Goal: Task Accomplishment & Management: Manage account settings

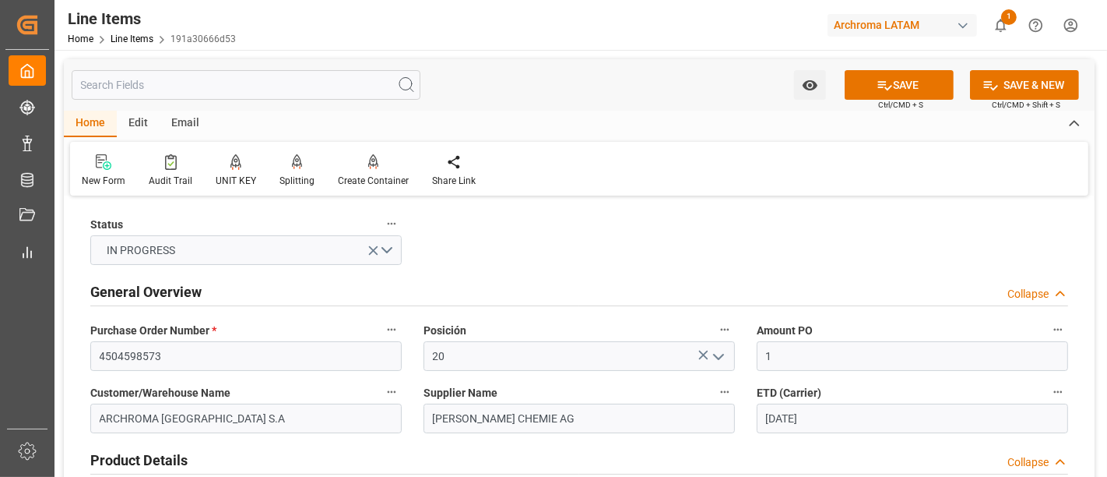
scroll to position [447, 0]
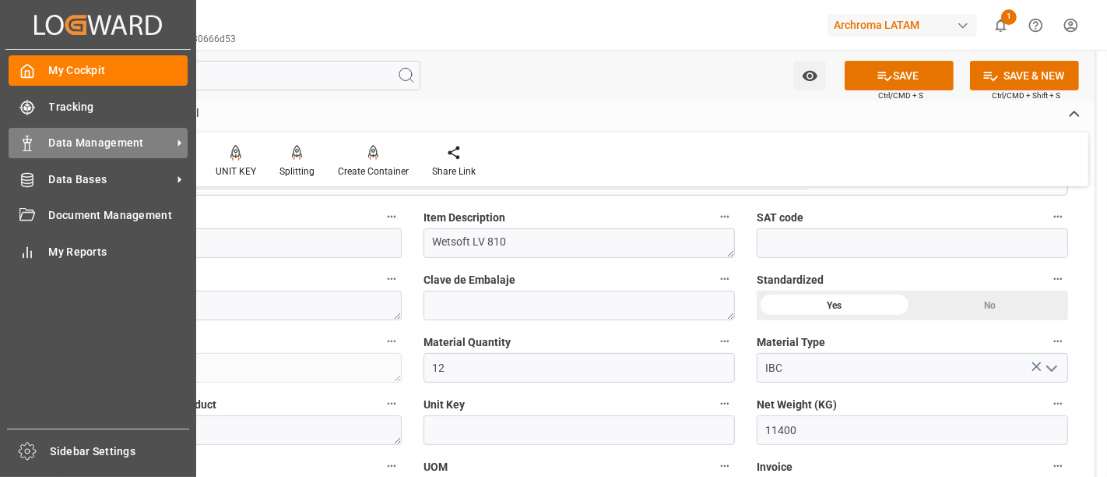
click at [94, 135] on span "Data Management" at bounding box center [110, 143] width 123 height 16
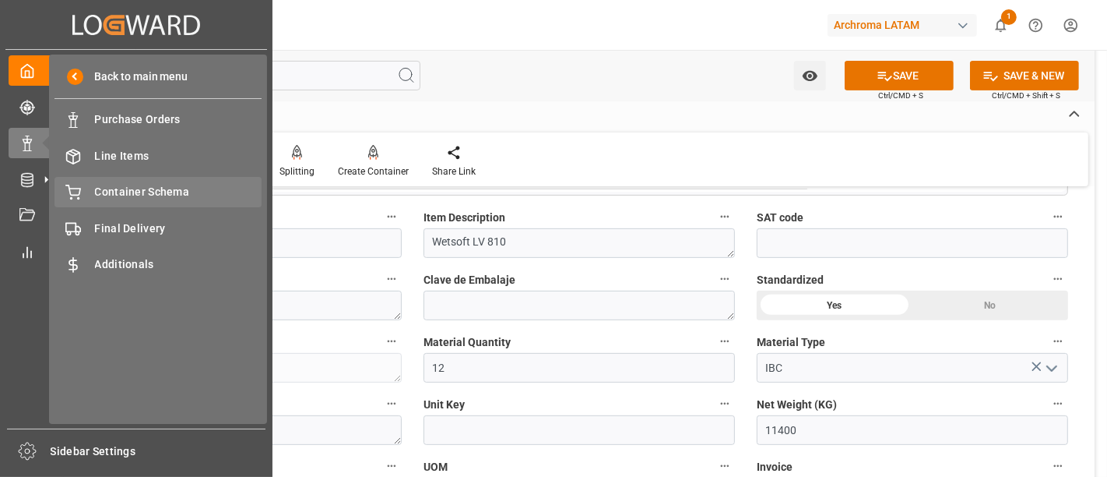
click at [184, 193] on span "Container Schema" at bounding box center [178, 192] width 167 height 16
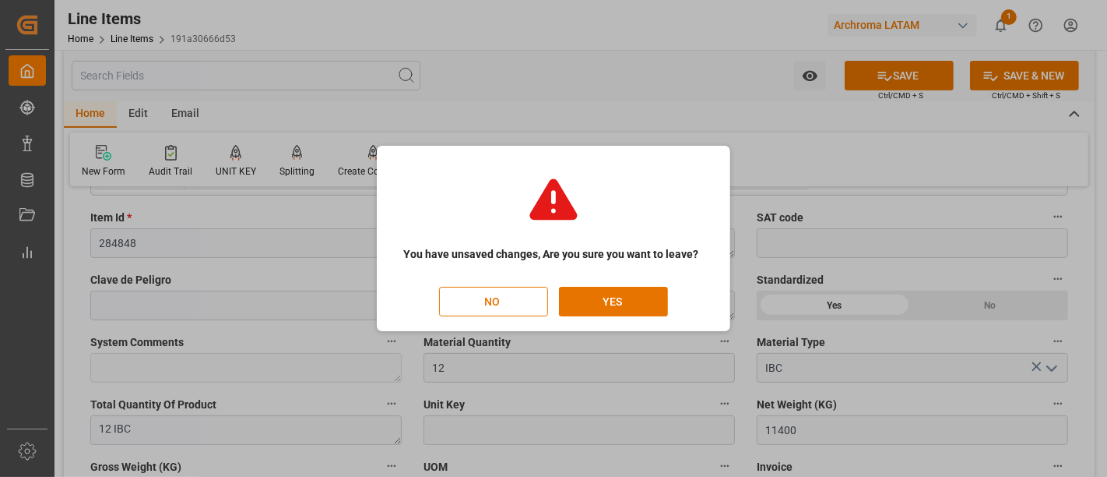
click at [616, 321] on div "You have unsaved changes, Are you sure you want to leave? NO YES" at bounding box center [554, 239] width 346 height 178
click at [617, 297] on button "YES" at bounding box center [613, 302] width 109 height 30
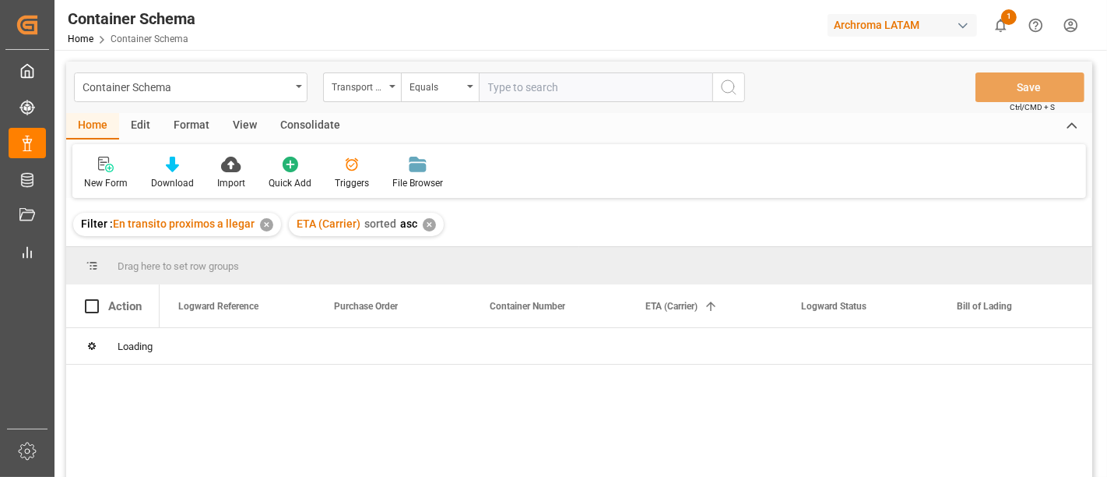
click at [266, 227] on div "✕" at bounding box center [266, 224] width 13 height 13
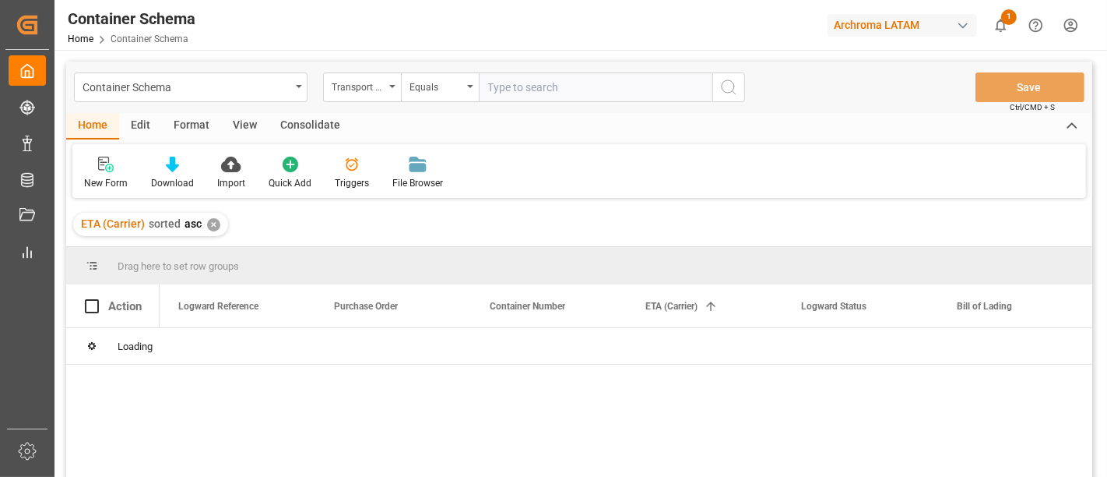
click at [213, 224] on div "✕" at bounding box center [213, 224] width 13 height 13
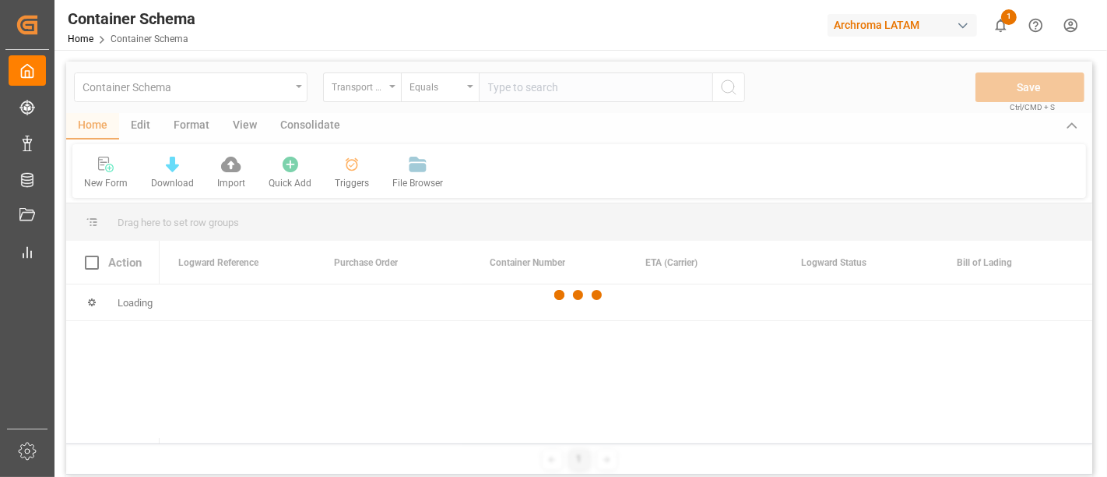
click at [380, 84] on div at bounding box center [579, 295] width 1026 height 467
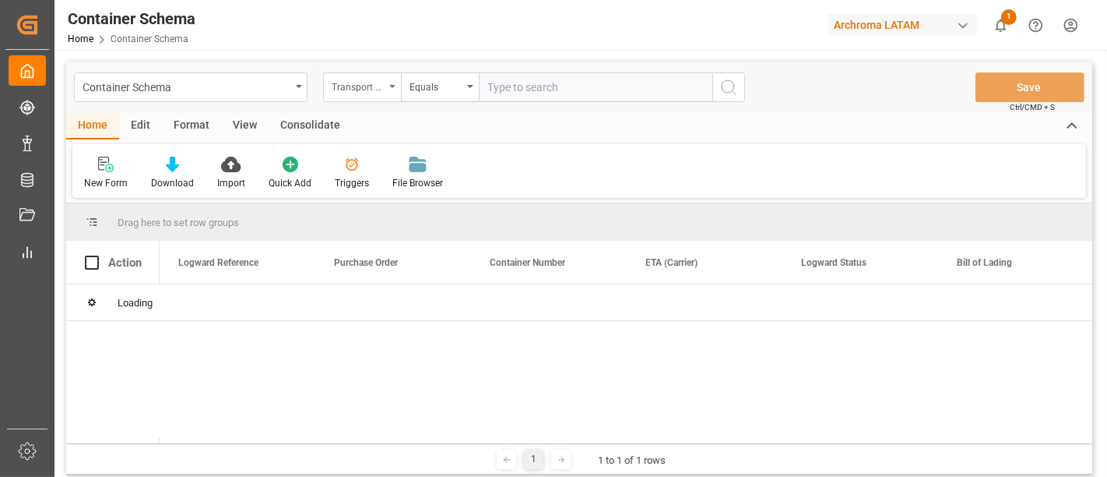
click at [382, 84] on div "Transport Type" at bounding box center [358, 85] width 53 height 18
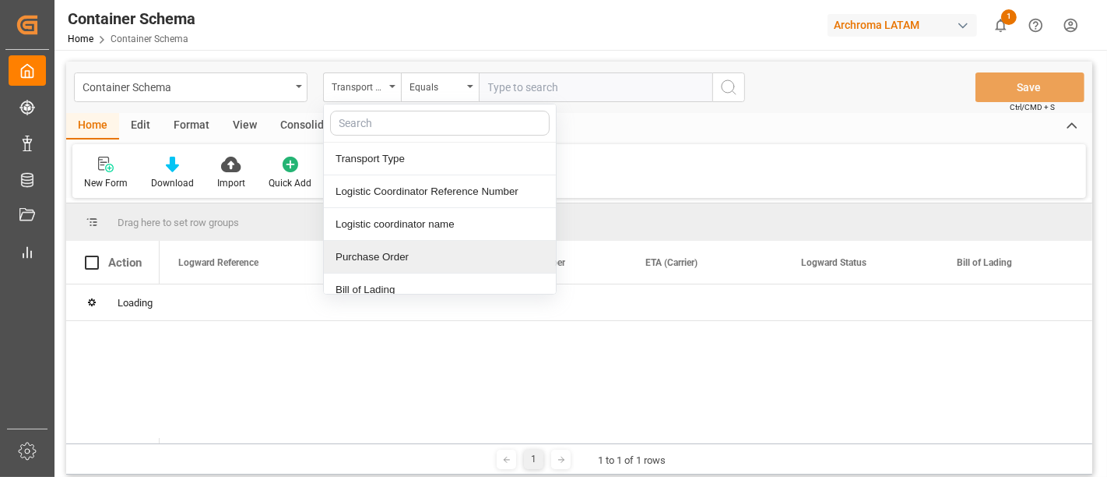
click at [414, 252] on div "Purchase Order" at bounding box center [440, 257] width 232 height 33
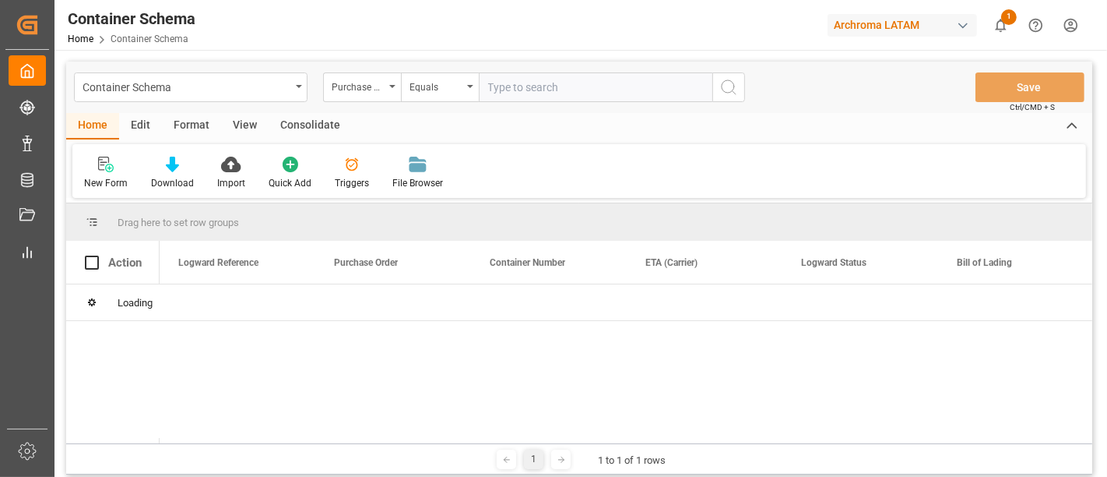
click at [509, 88] on input "text" at bounding box center [596, 87] width 234 height 30
paste input "4504642545"
type input "4504642545"
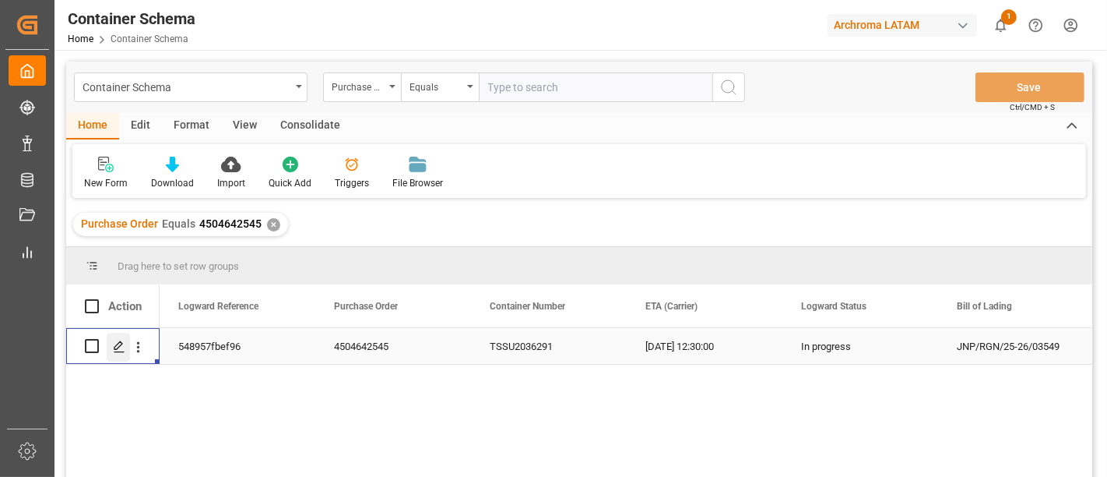
click at [118, 349] on icon "Press SPACE to select this row." at bounding box center [119, 346] width 12 height 12
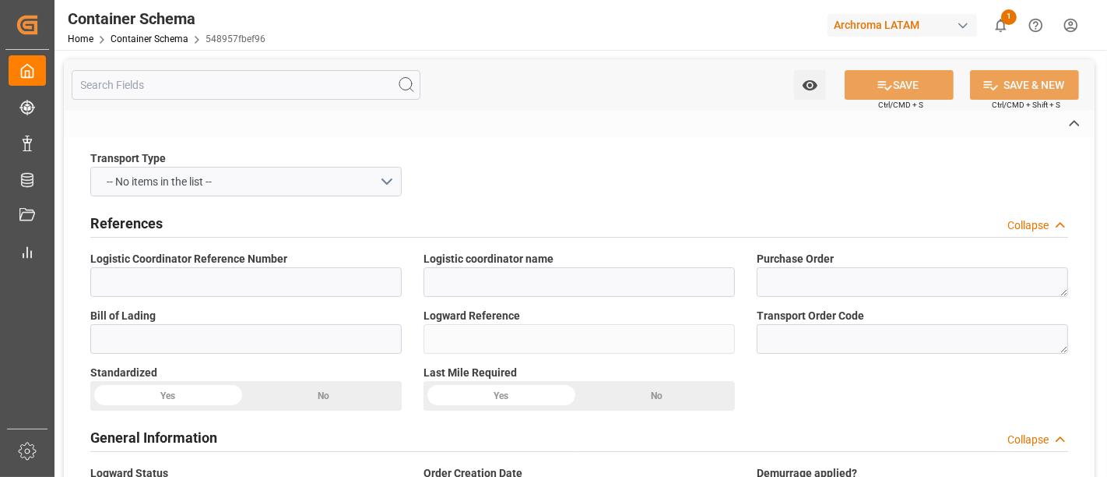
type input "LESCHACO MEXICANA, S.A. DE C.V."
type textarea "4504642545"
type input "JNP/RGN/25-26/03549"
type input "548957fbef96"
type input "Priority"
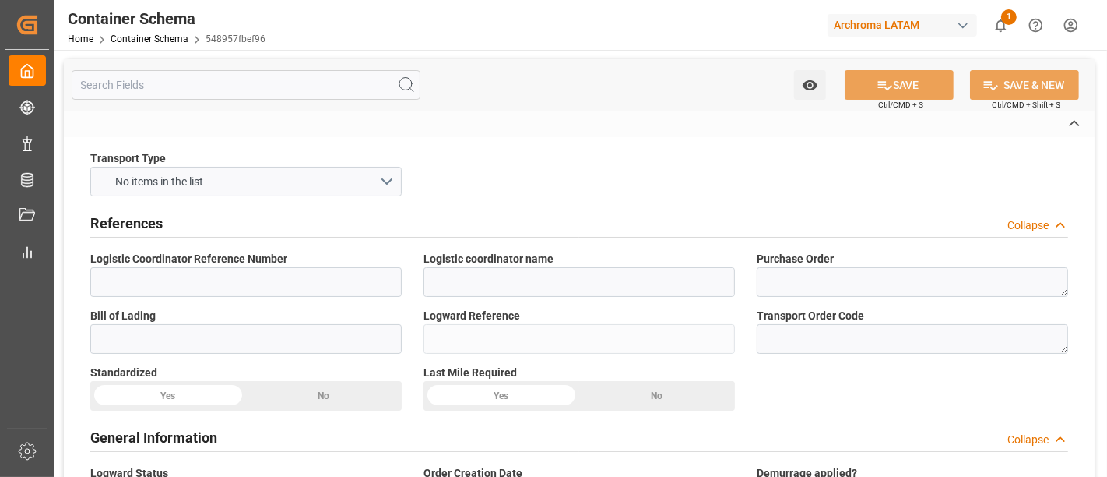
type input "[PERSON_NAME]"
type input "ARCHROMA [GEOGRAPHIC_DATA], PTE. LTD."
type input "Document Sent"
type input "MANZANILLO"
type input "TEXTIL"
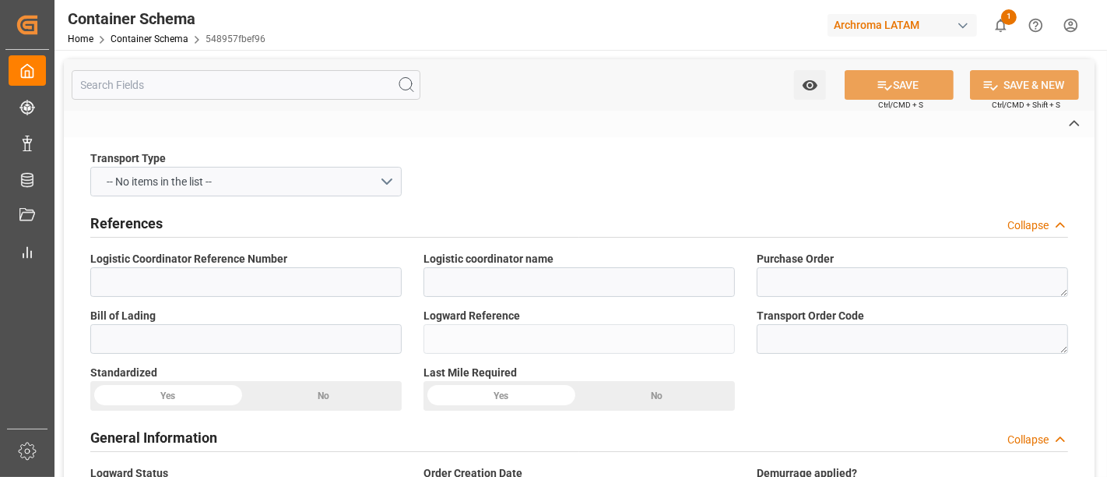
type textarea "IBC"
type input "10 IBC"
type input "ALMACÉN ATOTONILQUILLO"
type textarea "CARRETERA [GEOGRAPHIC_DATA] OCOTLAN ATOTONILQUILLO, [GEOGRAPHIC_DATA], [GEOGRAP…"
type input "HOUSE"
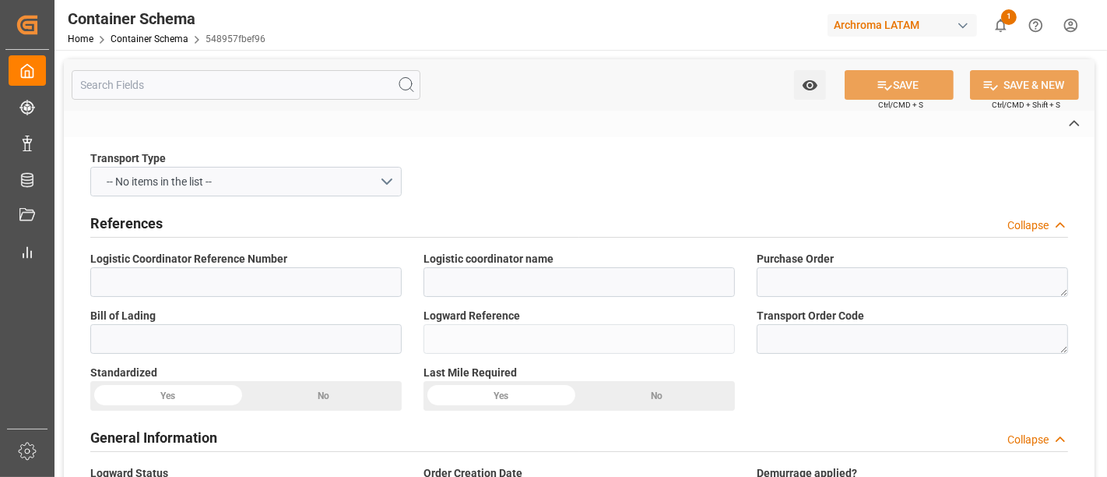
type input "CIF"
type input "Truck"
type input "Sea Ship"
type input "Truck"
type input "LCL"
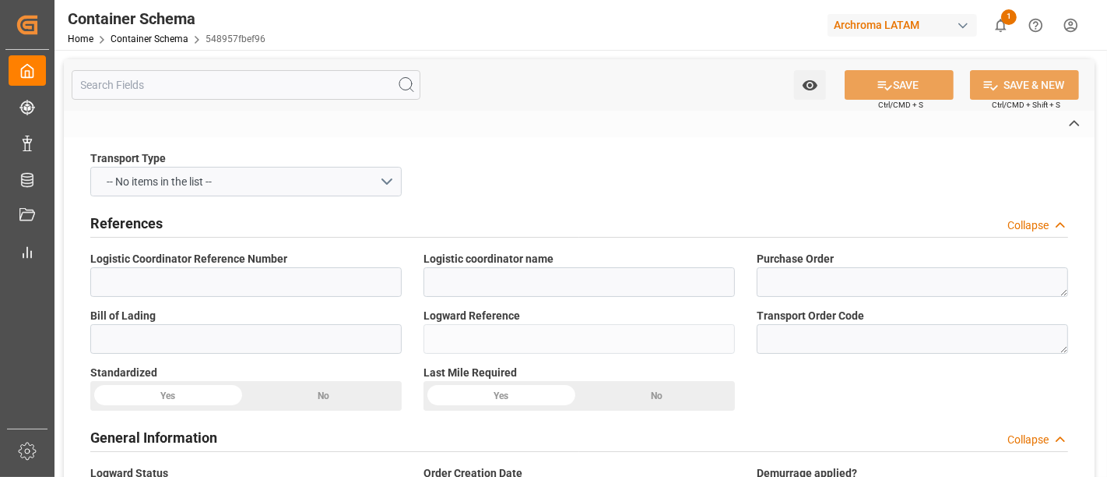
type input "TSSU2036291"
type input "CARGO SERVICES GROUP"
type input "[PERSON_NAME] ([PERSON_NAME])"
type input "Manzanillo"
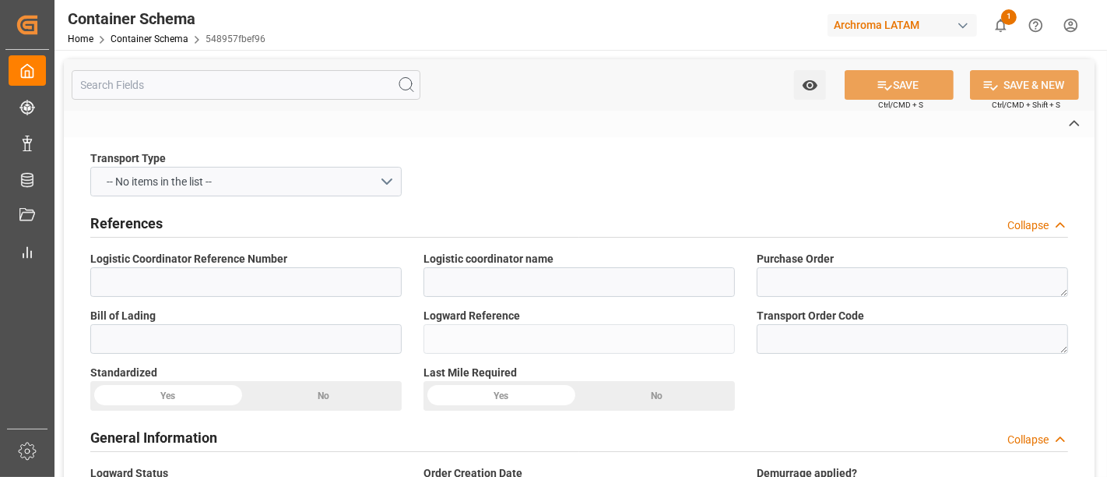
type input "Manzanillo"
type input "Ever Eagle"
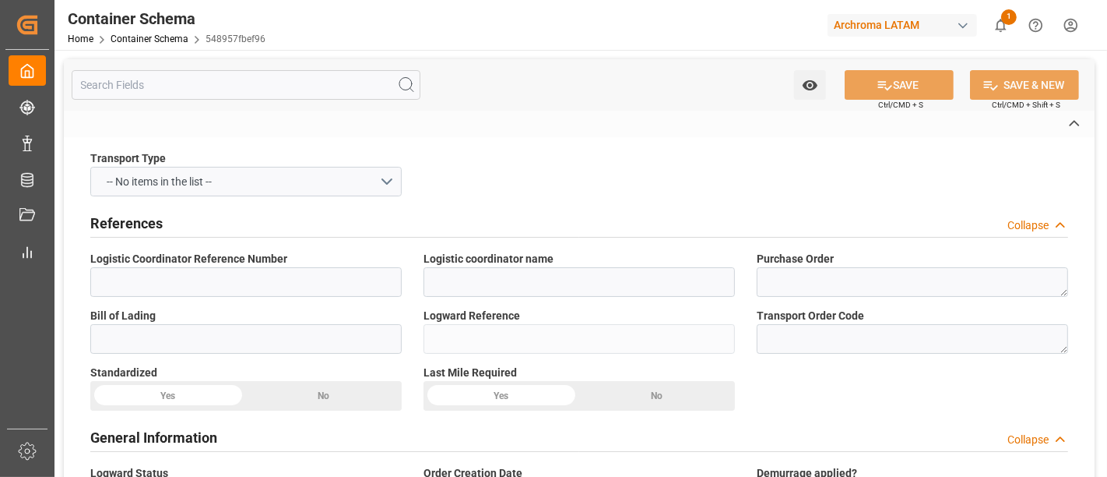
type input "190"
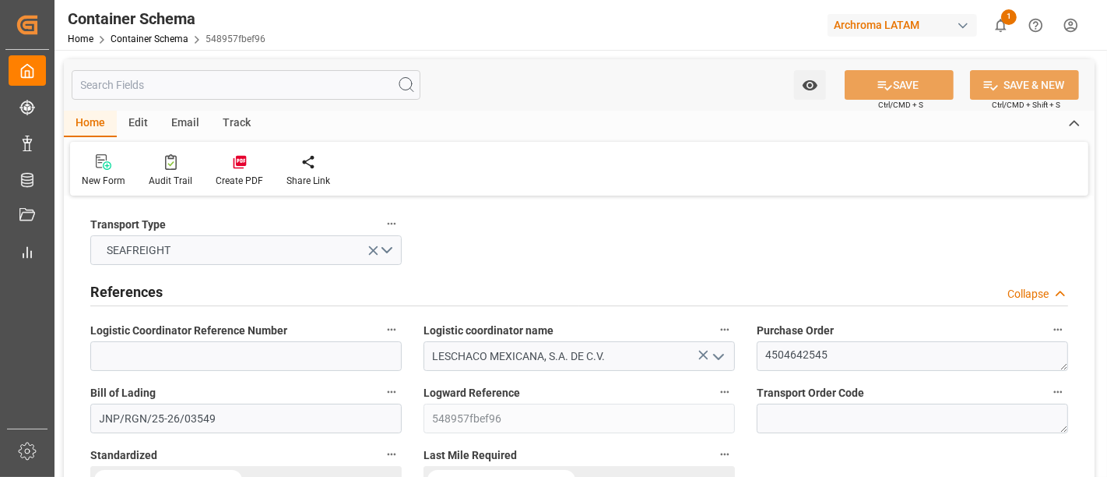
type input "0"
type input "7"
type input "1"
type input "10"
type input "10000"
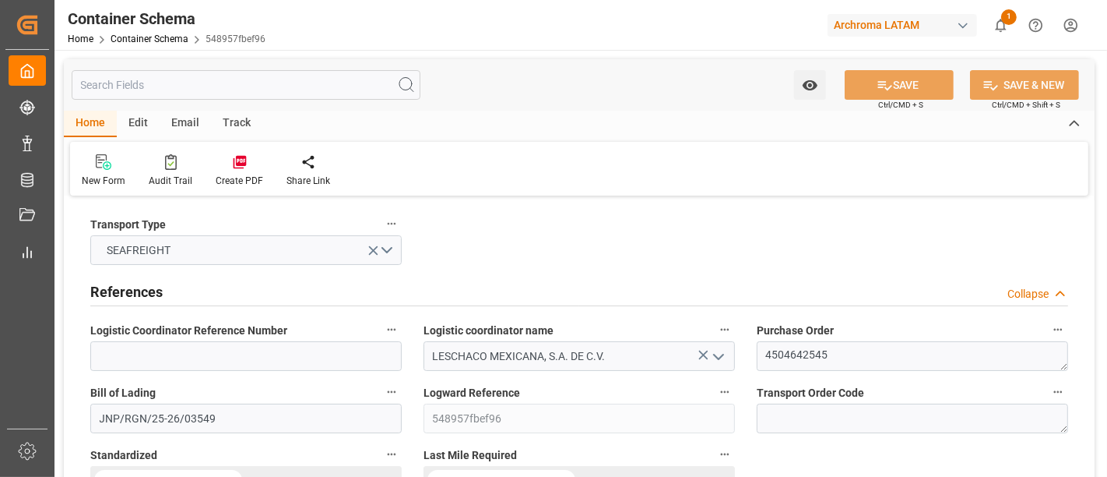
type input "10570"
type input "INNSA"
type input "MXZLO"
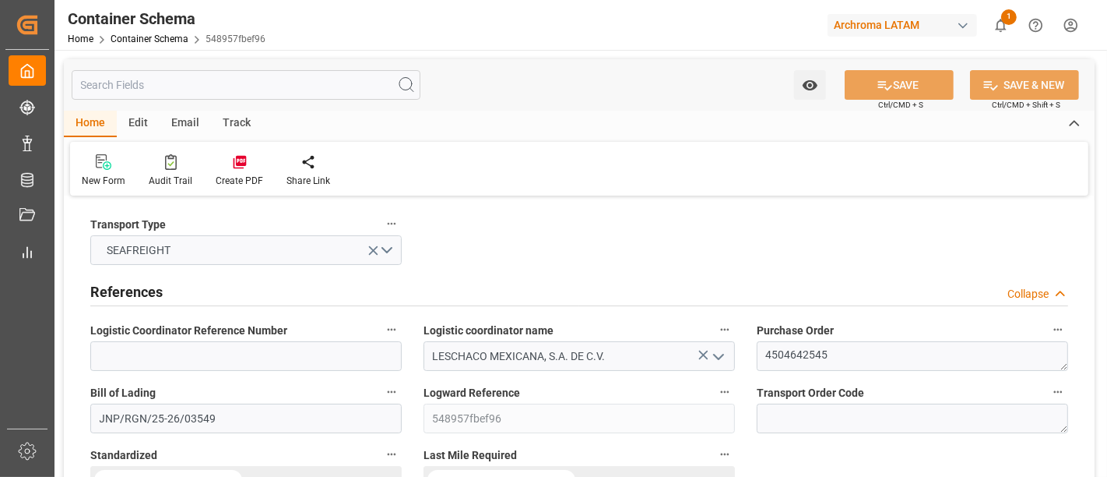
type input "MXZLO"
type input "9241310"
type input "[DATE] 12:00"
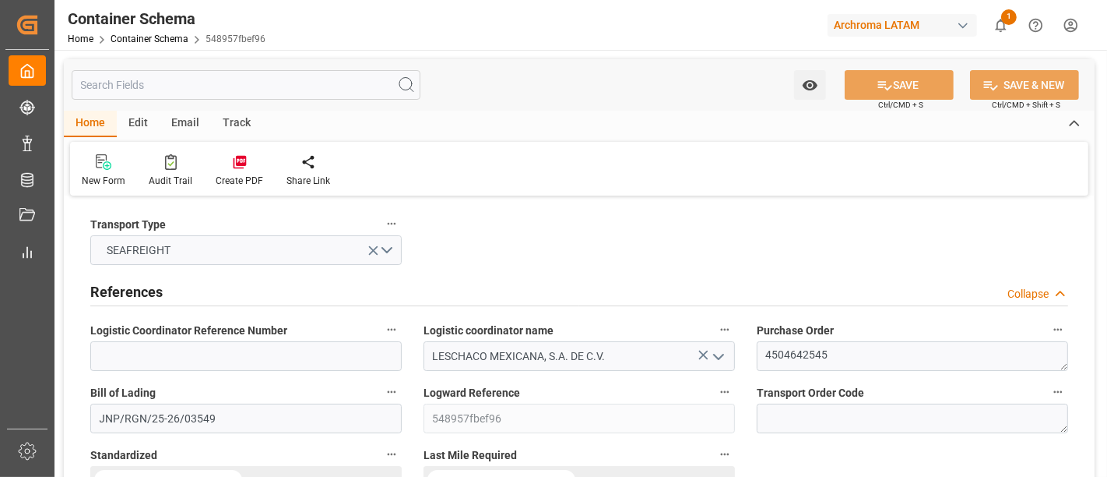
type input "[DATE]"
type input "[DATE] 12:30"
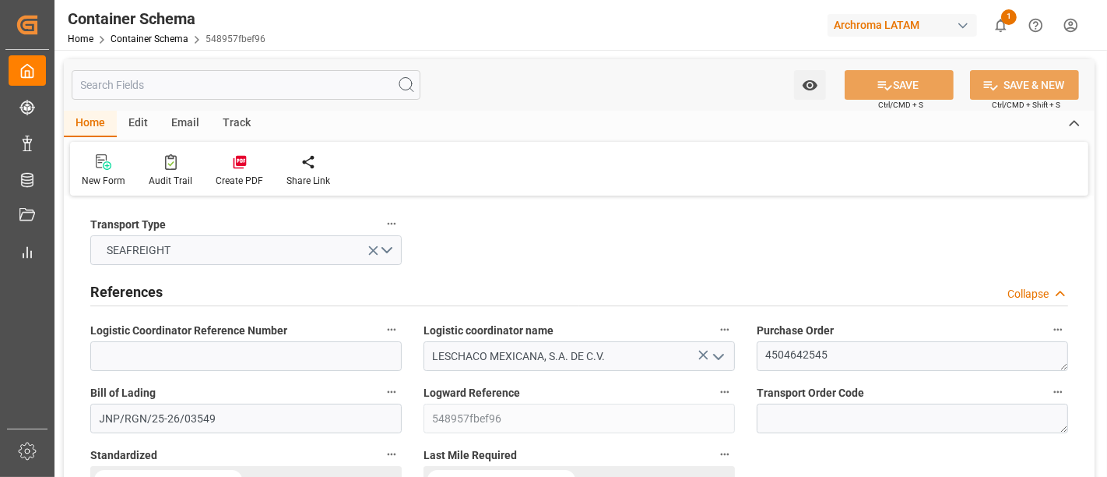
type input "[DATE] 12:30"
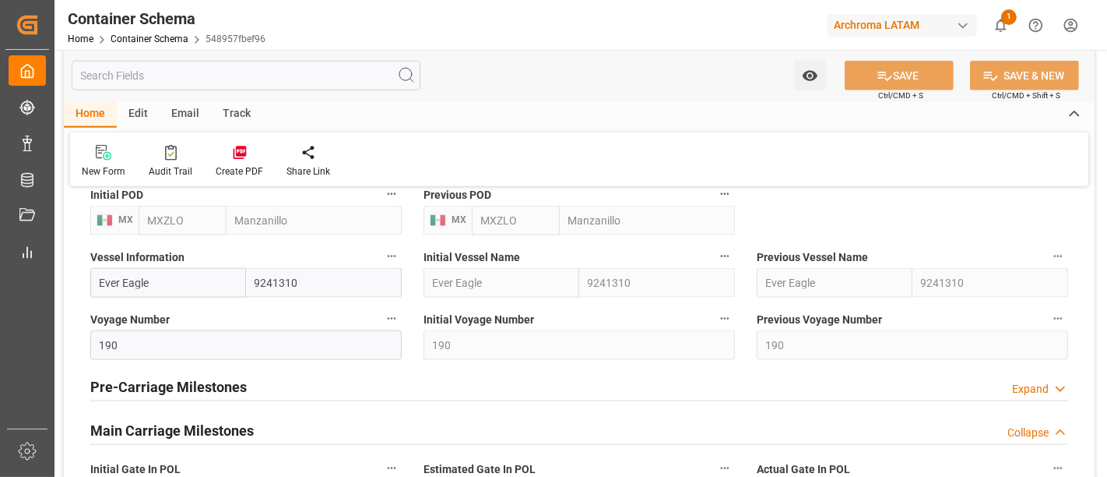
scroll to position [1722, 0]
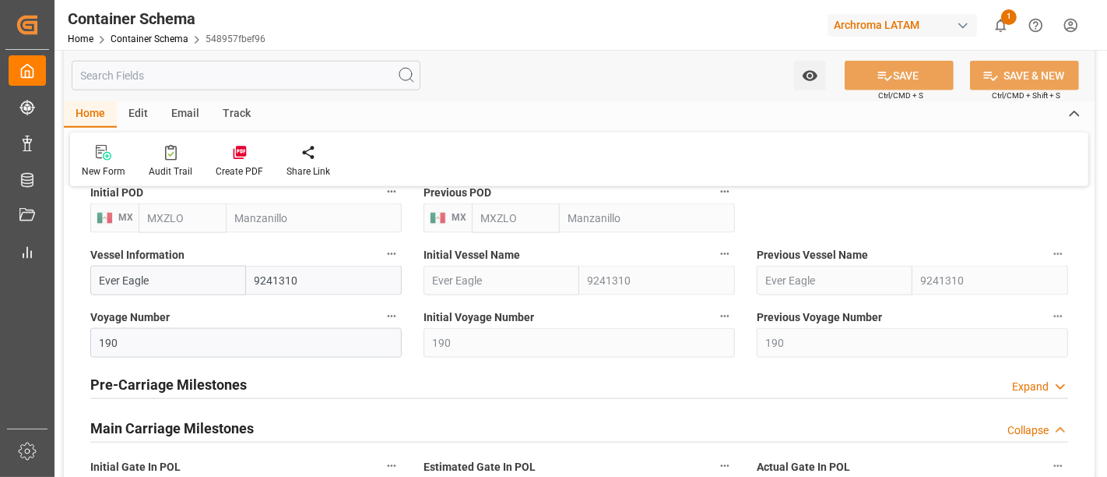
click at [769, 383] on div "Pre-Carriage Milestones Expand" at bounding box center [579, 383] width 978 height 30
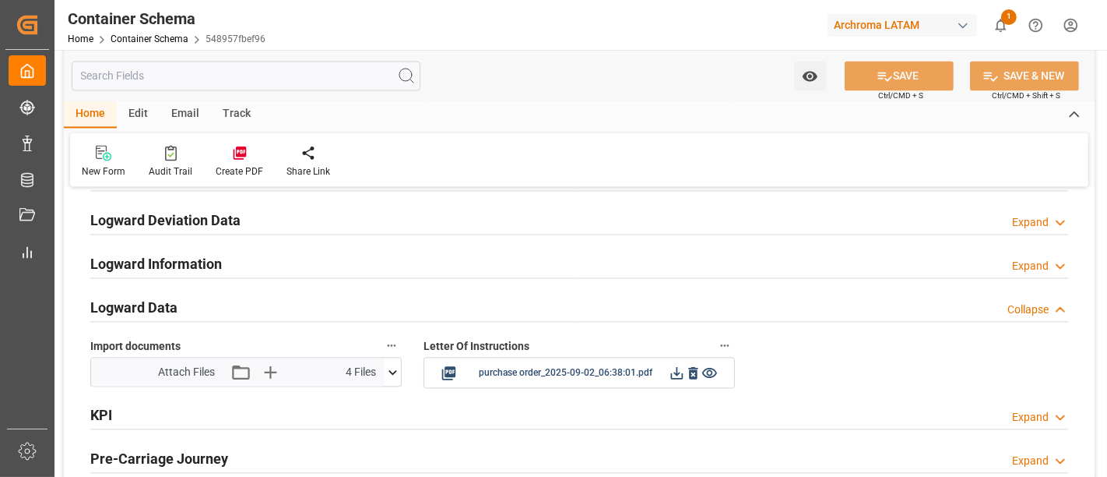
scroll to position [2685, 0]
click at [739, 266] on div "Logward Information Expand" at bounding box center [579, 261] width 978 height 30
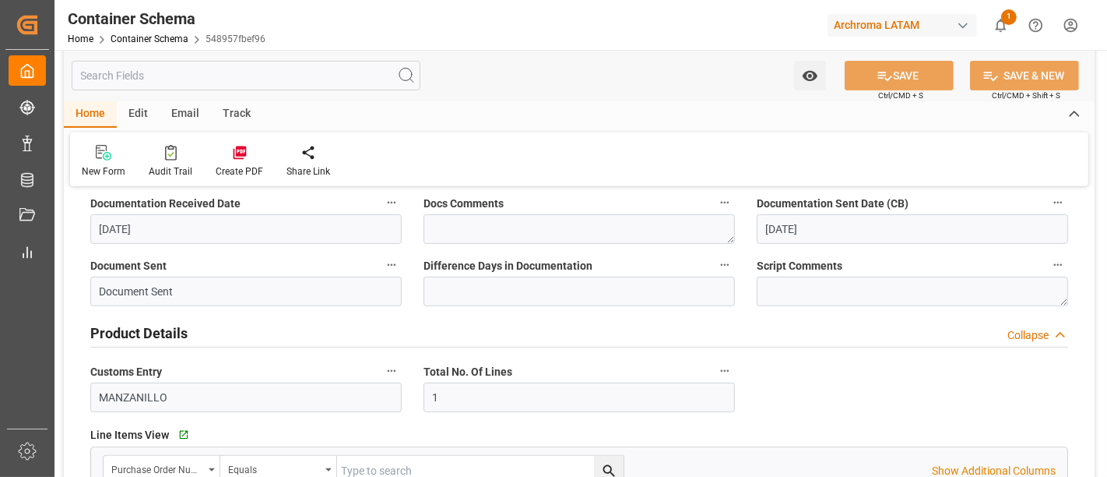
scroll to position [0, 0]
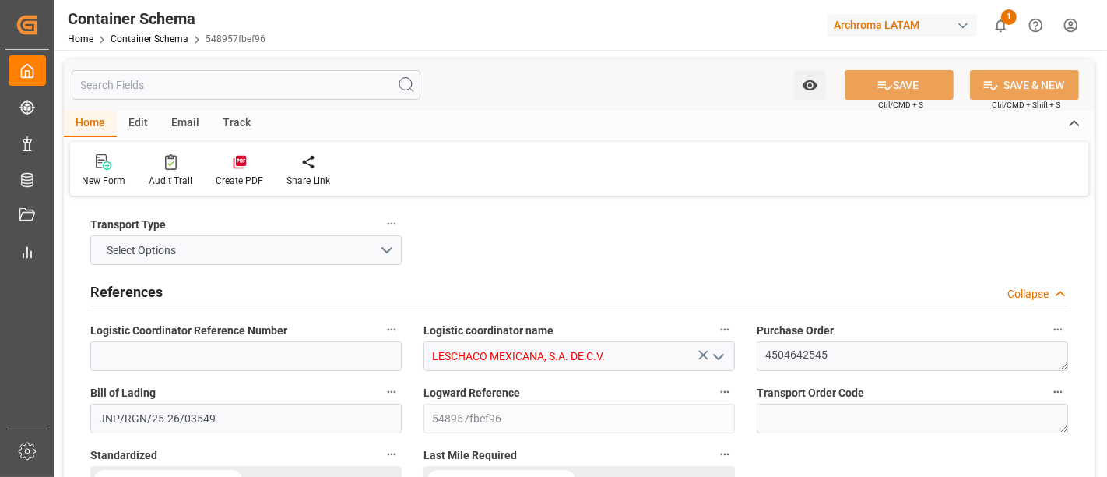
type input "0"
type input "7"
type input "1"
type input "10"
type input "10000"
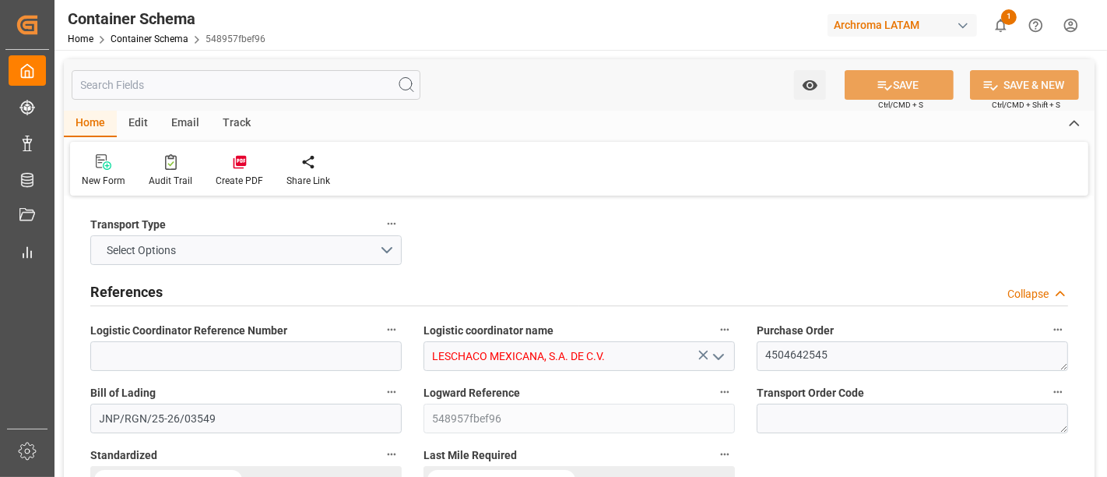
type input "10570"
type input "INNSA"
type input "MXZLO"
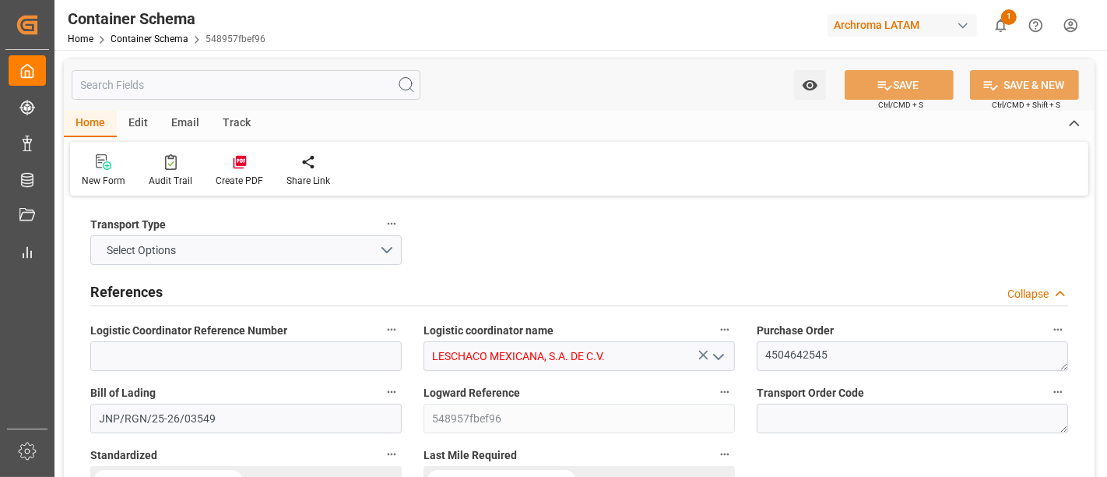
type input "MXZLO"
type input "9241310"
type input "[DATE] 12:00"
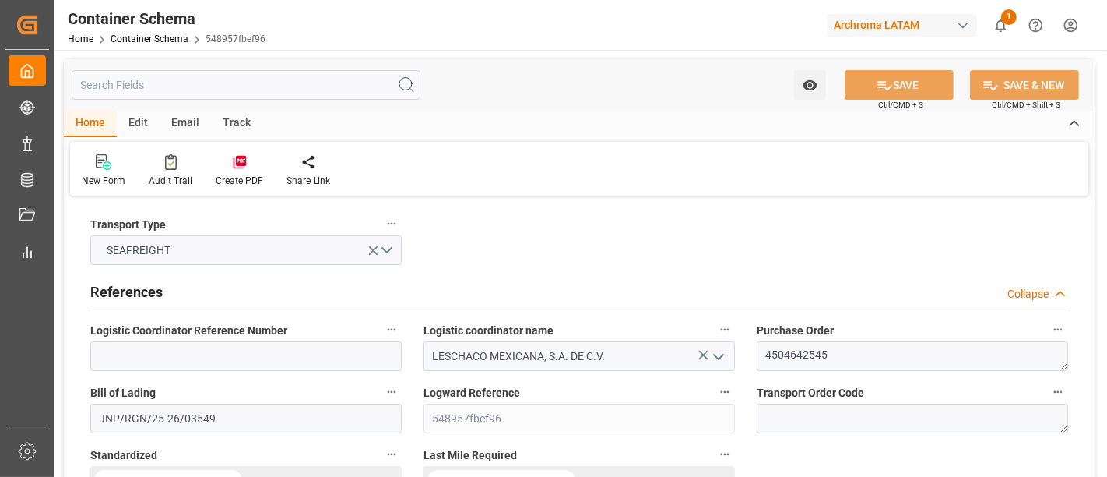
type input "[DATE]"
type input "[DATE] 12:30"
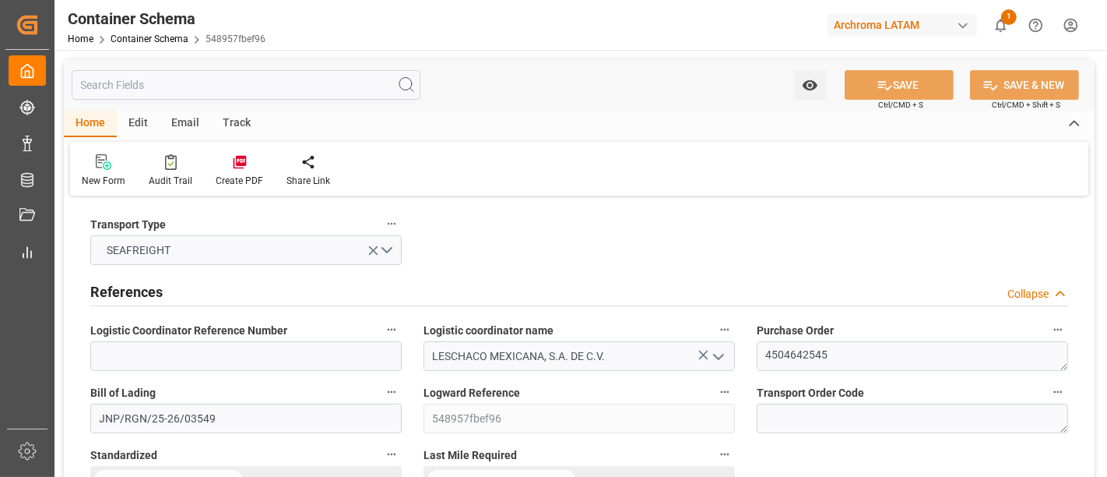
type input "[DATE] 12:30"
click at [130, 121] on div "Edit" at bounding box center [138, 124] width 43 height 26
click at [100, 118] on div "Home" at bounding box center [90, 124] width 53 height 26
click at [142, 40] on link "Container Schema" at bounding box center [150, 38] width 78 height 11
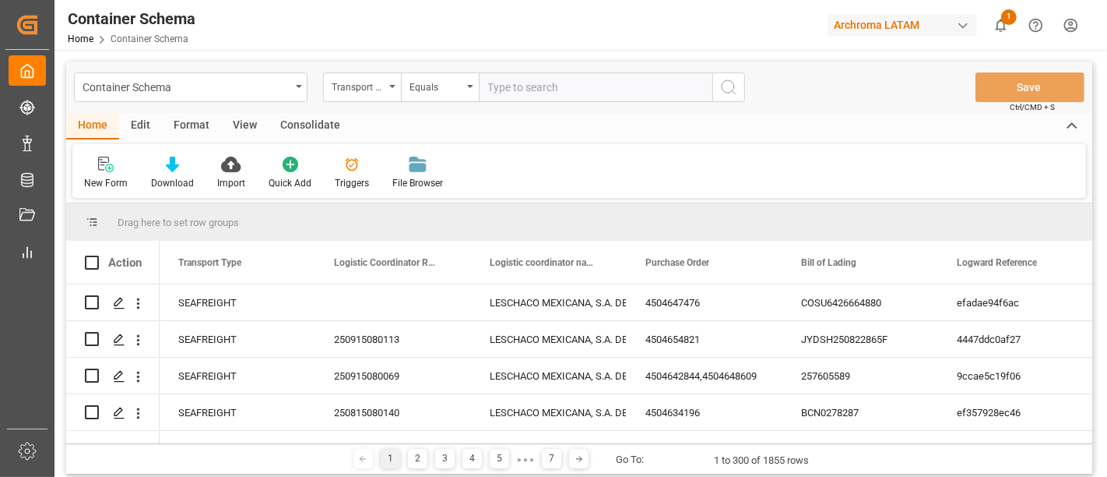
click at [351, 172] on div "Triggers" at bounding box center [352, 173] width 58 height 34
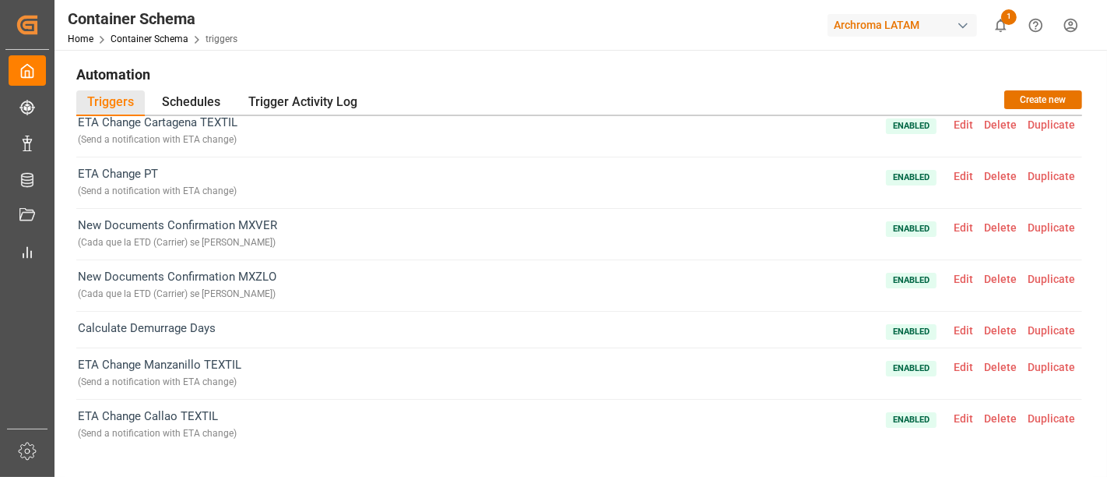
scroll to position [107, 0]
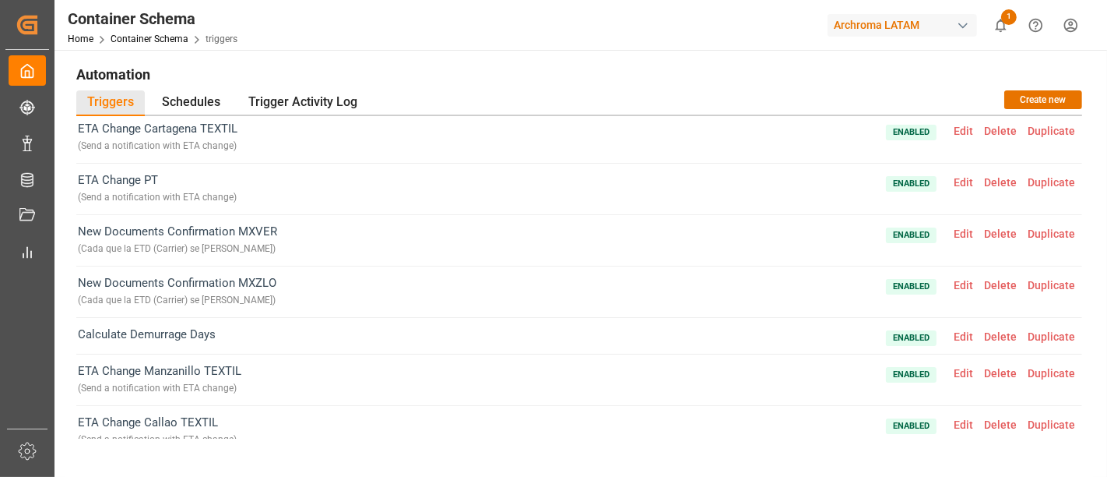
click at [956, 229] on span "Edit" at bounding box center [964, 233] width 30 height 12
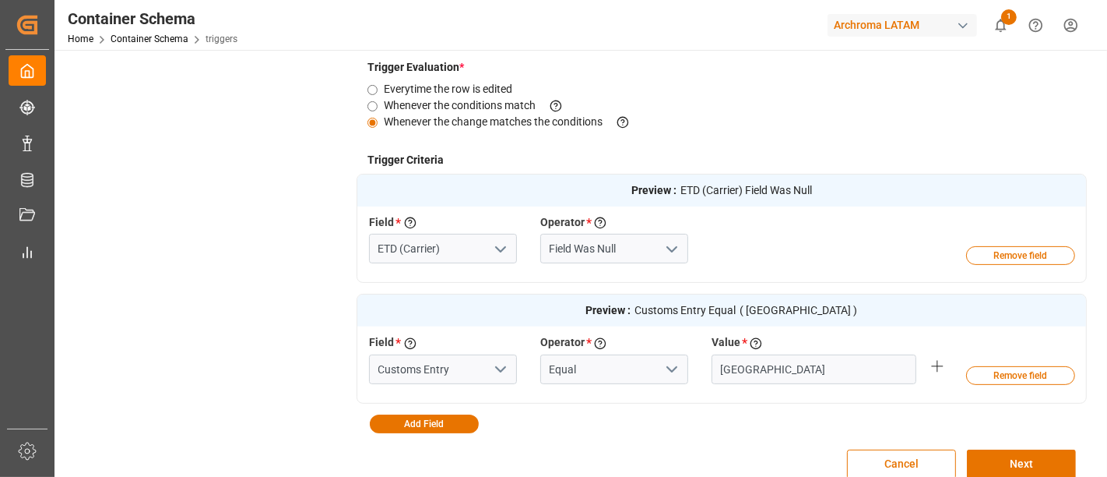
scroll to position [374, 0]
click at [886, 461] on button "Cancel" at bounding box center [901, 464] width 109 height 30
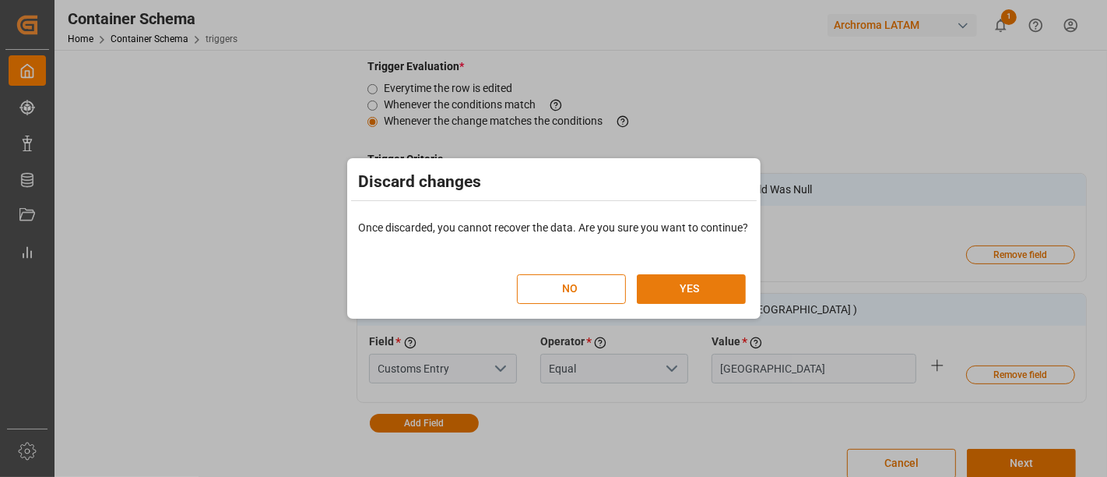
click at [720, 290] on button "YES" at bounding box center [691, 289] width 109 height 30
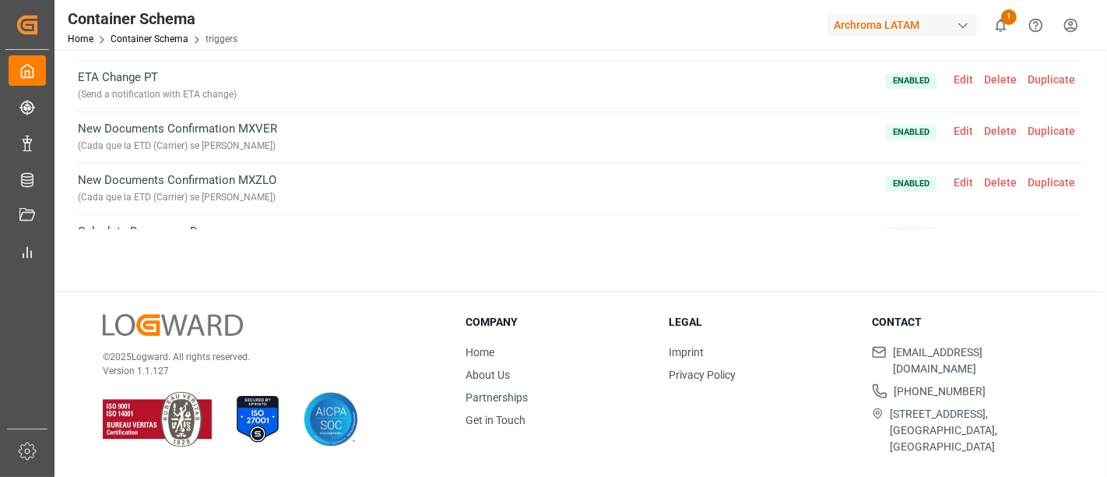
scroll to position [200, 0]
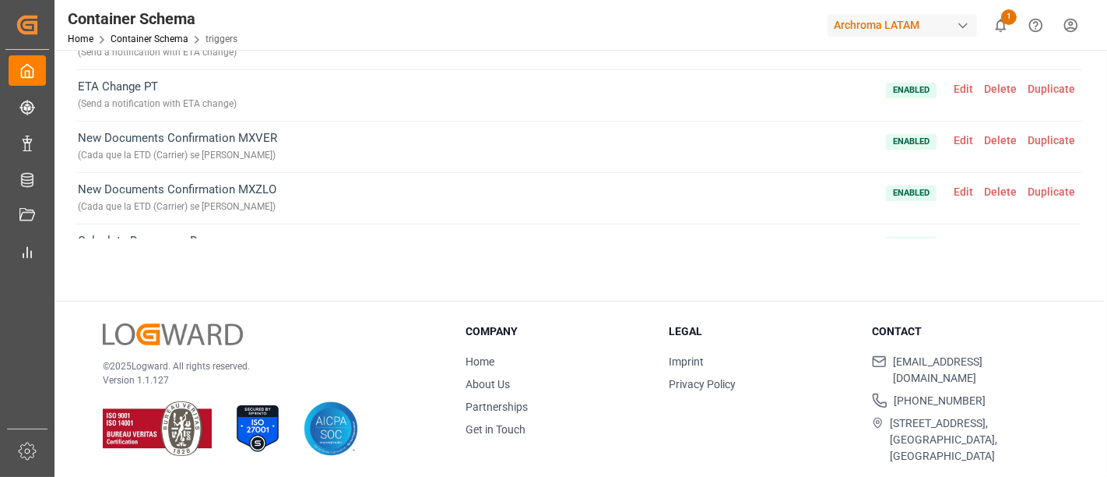
click at [962, 188] on span "Edit" at bounding box center [964, 191] width 30 height 12
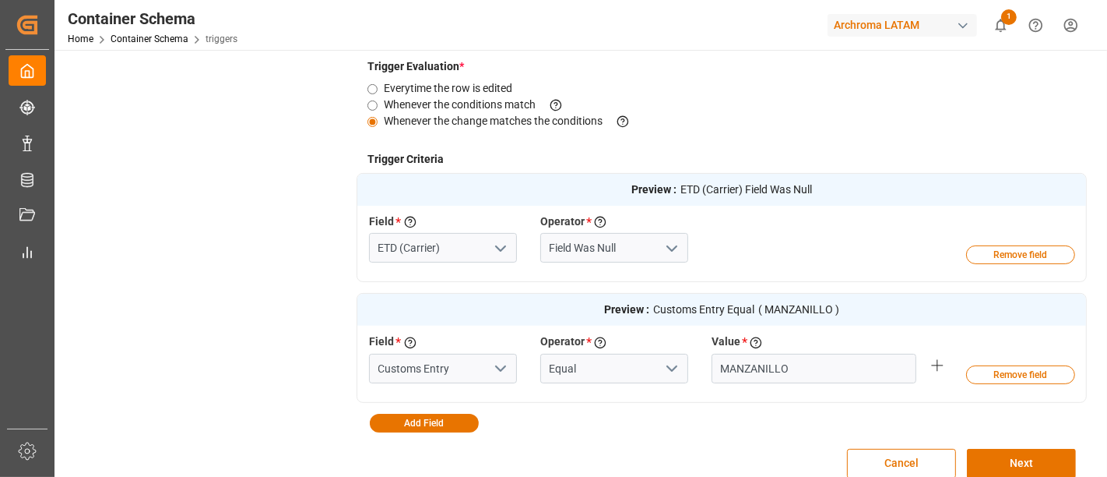
scroll to position [421, 0]
